Goal: Information Seeking & Learning: Learn about a topic

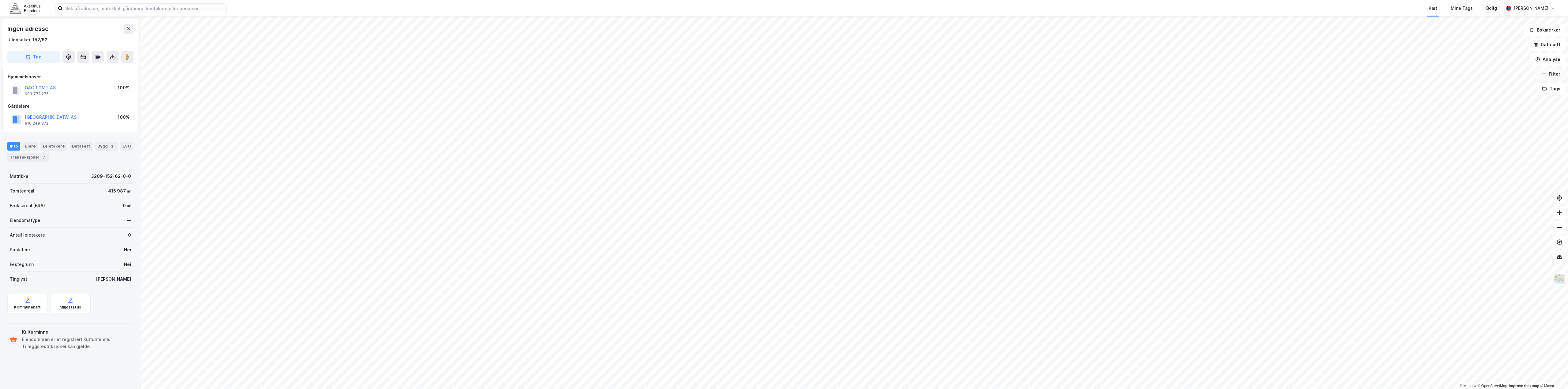
click at [531, 74] on button "Filter" at bounding box center [1551, 74] width 29 height 12
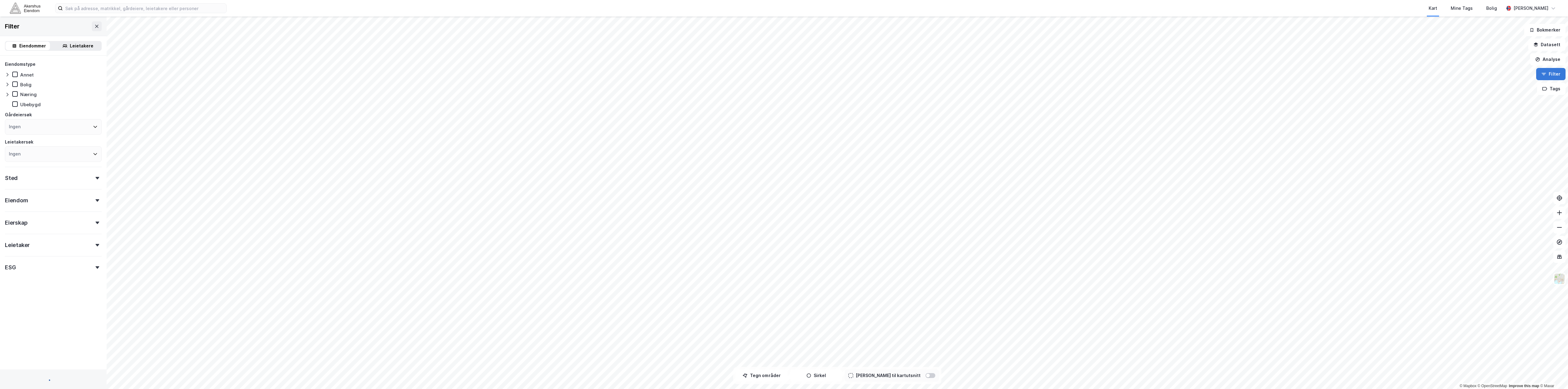
click at [531, 74] on button "Filter" at bounding box center [1551, 74] width 29 height 12
click at [531, 62] on button "Analyse" at bounding box center [1548, 60] width 35 height 12
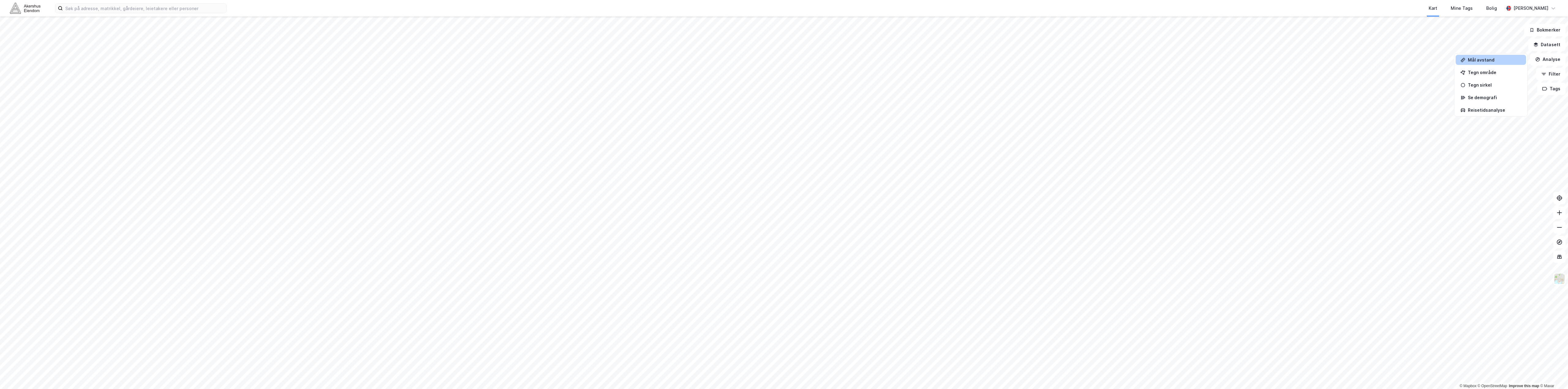
click at [531, 61] on div "Mål avstand" at bounding box center [1494, 60] width 54 height 5
